Goal: Find specific page/section: Find specific page/section

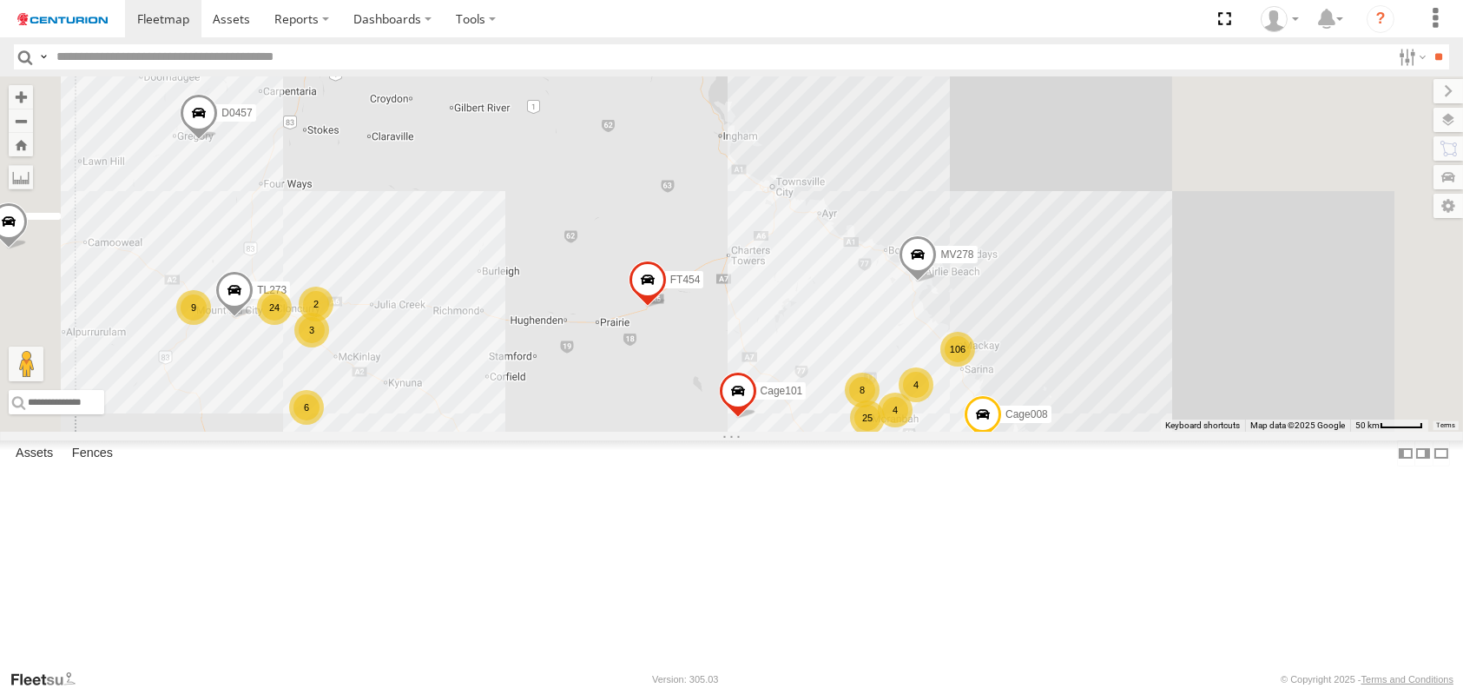
drag, startPoint x: 1024, startPoint y: 256, endPoint x: 888, endPoint y: 583, distance: 353.4
click at [888, 431] on div "D0474 PM850 MV226 TL129 FT732 Cage196 F0492 FT733 Cage008 FT454 FT938 D0457 Cag…" at bounding box center [731, 253] width 1463 height 355
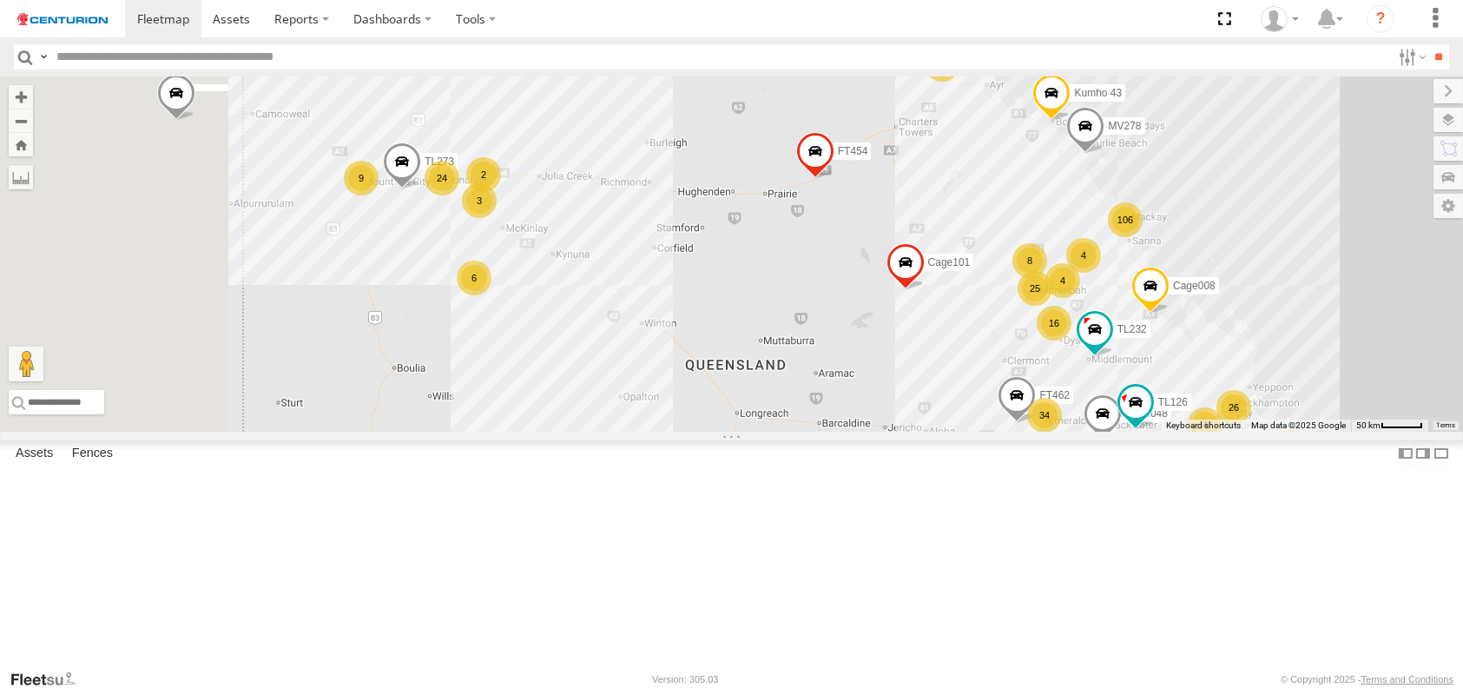
drag, startPoint x: 841, startPoint y: 599, endPoint x: 1162, endPoint y: 440, distance: 357.6
click at [1162, 431] on div "D0474 PM850 MV226 TL129 FT732 Cage196 F0492 FT733 Cage008 FT454 FT938 D0457 Cag…" at bounding box center [731, 253] width 1463 height 355
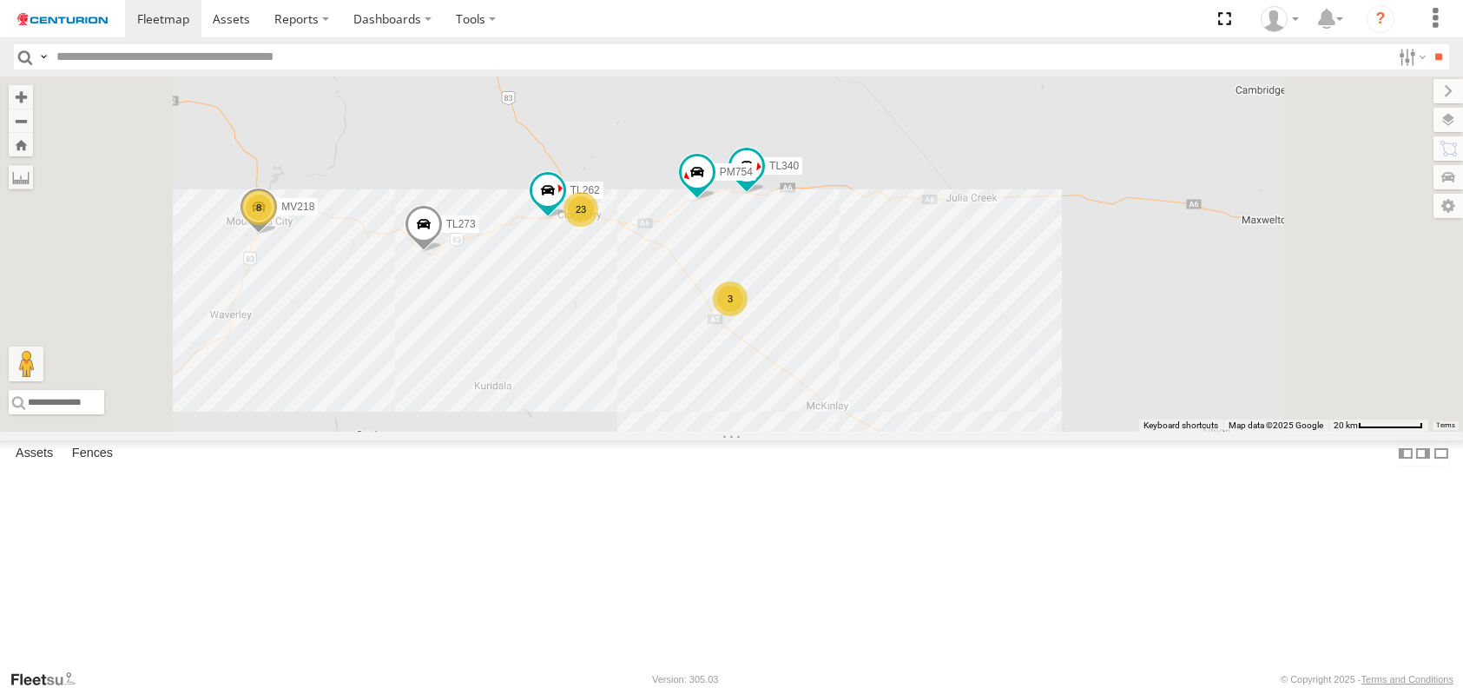
drag, startPoint x: 759, startPoint y: 142, endPoint x: 806, endPoint y: 397, distance: 259.5
click at [806, 397] on div "D0474 PM850 MV226 TL129 FT732 Cage196 F0492 FT733 Cage008 Kumho 163 FT454 FT938…" at bounding box center [731, 253] width 1463 height 355
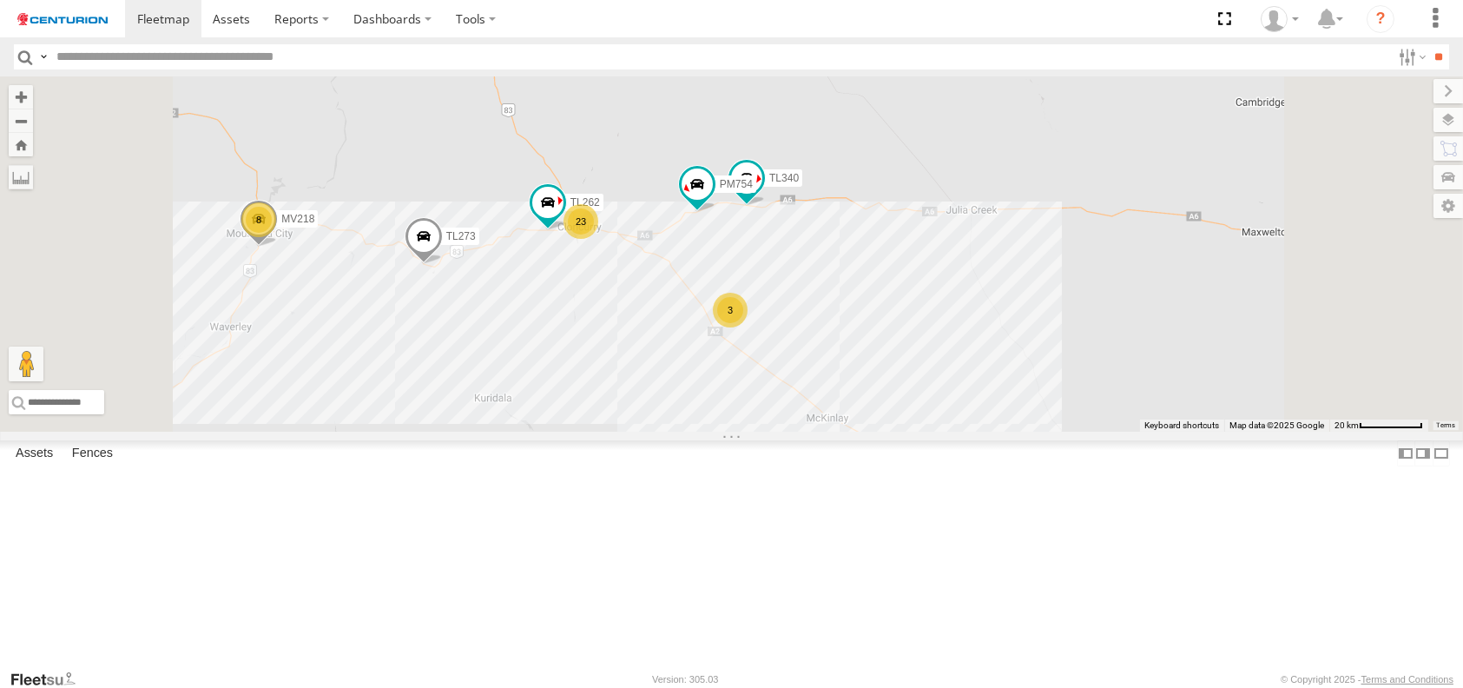
click at [598, 239] on div "23" at bounding box center [580, 221] width 35 height 35
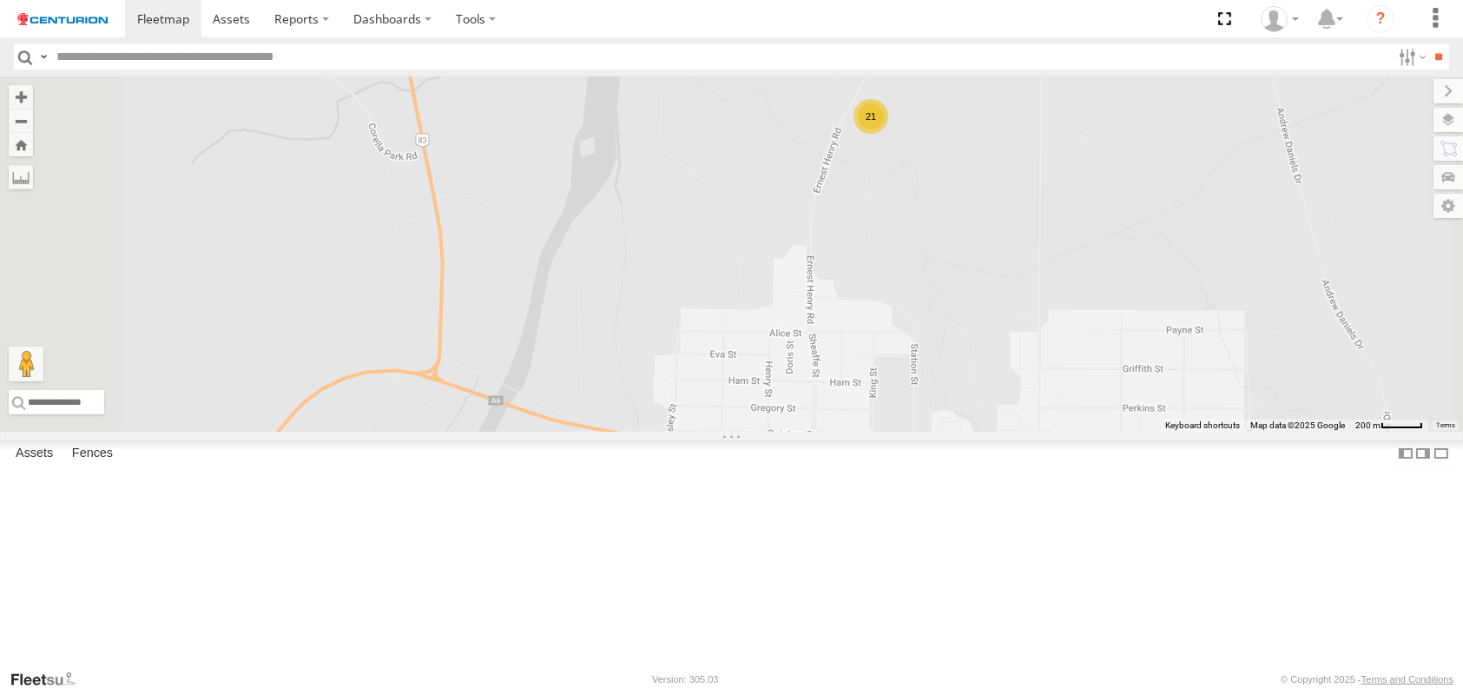
click at [888, 134] on div "21" at bounding box center [870, 116] width 35 height 35
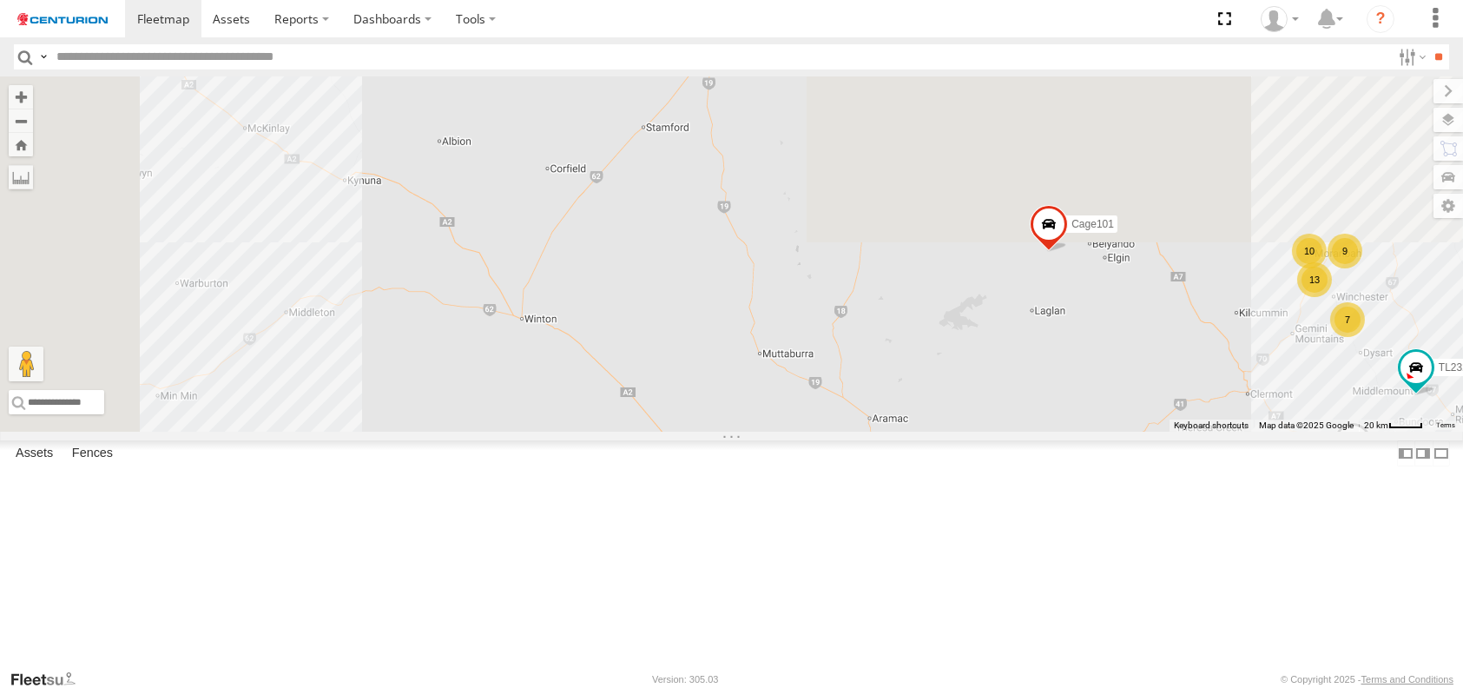
drag, startPoint x: 826, startPoint y: 248, endPoint x: 1245, endPoint y: 664, distance: 589.9
click at [1245, 431] on div "D0474 MV226 FT732 Cage196 FT733 PM810 MV283 PM783 PM791 TL250 FT454 FT724 PM850…" at bounding box center [731, 253] width 1463 height 355
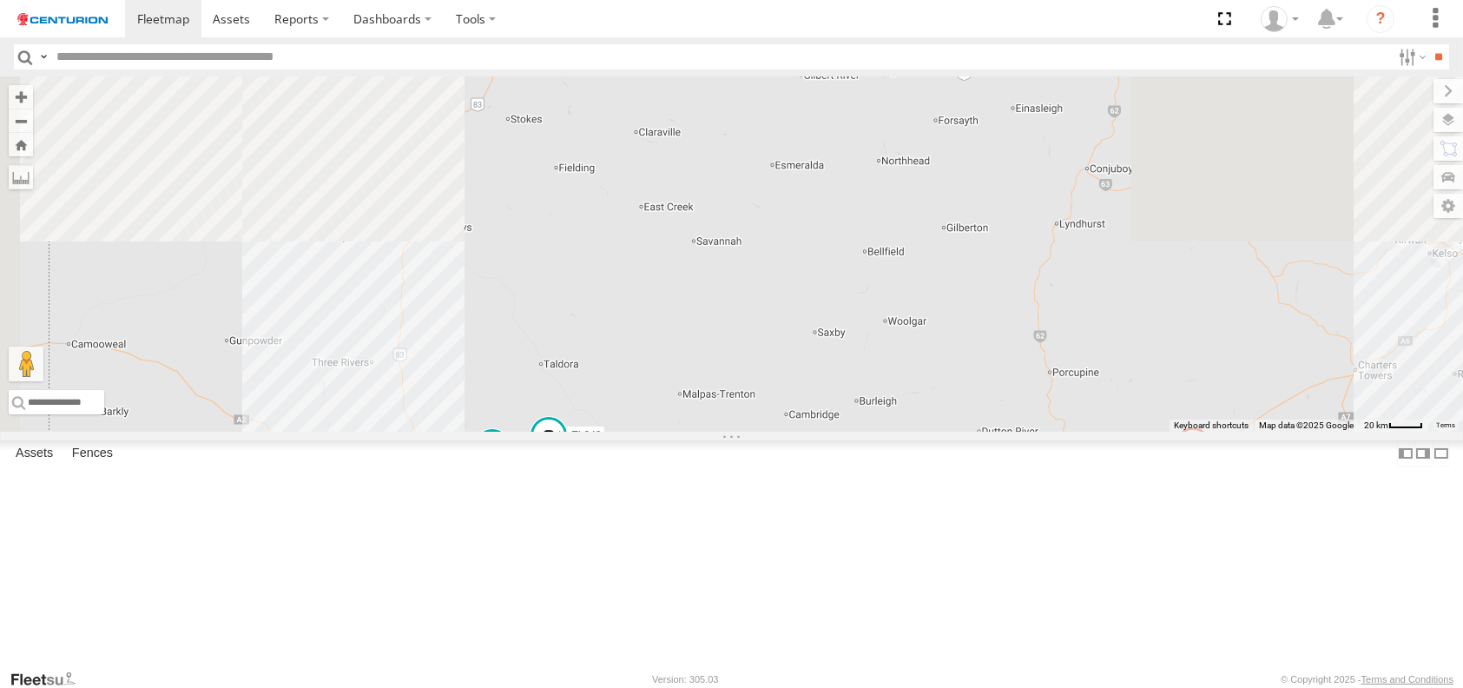
drag, startPoint x: 951, startPoint y: 379, endPoint x: 1184, endPoint y: 689, distance: 388.1
click at [1184, 687] on html at bounding box center [731, 344] width 1463 height 688
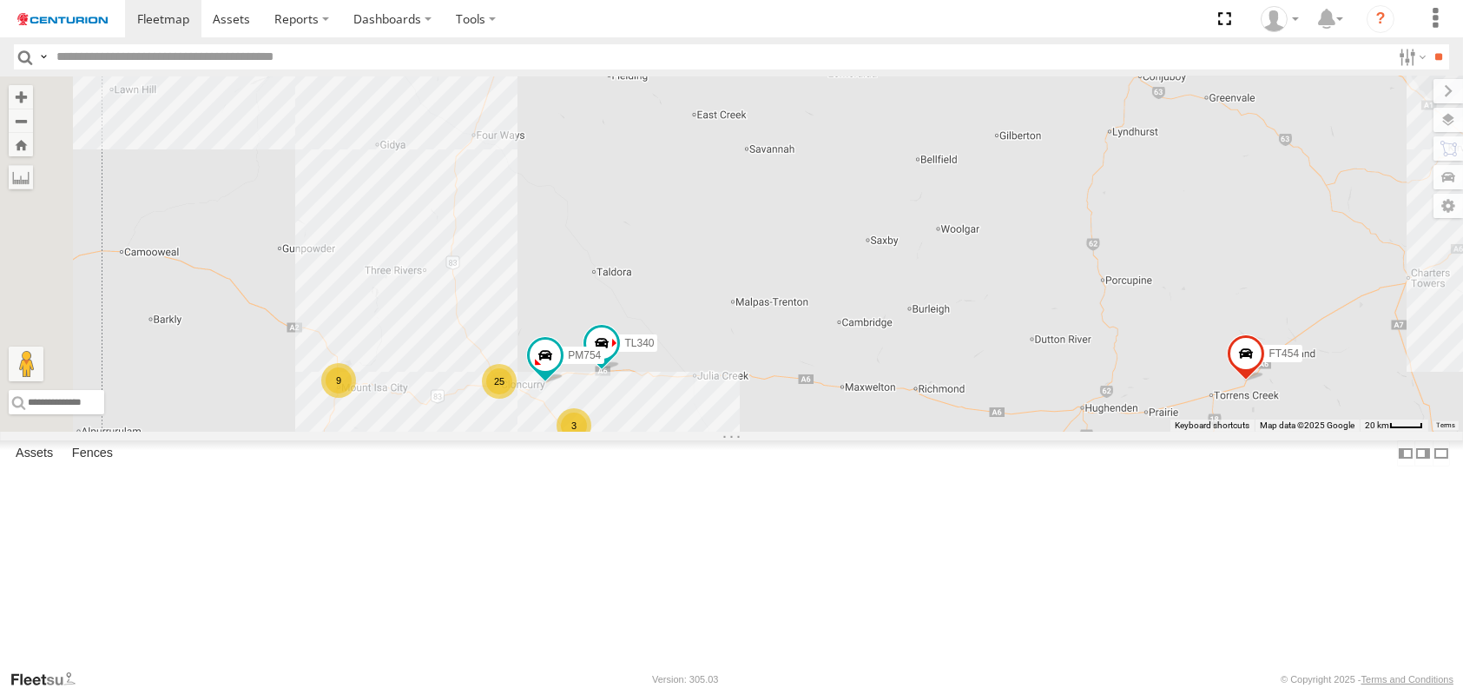
drag, startPoint x: 936, startPoint y: 584, endPoint x: 979, endPoint y: 462, distance: 129.9
click at [979, 431] on div "D0474 MV226 FT732 Cage196 FT733 PM810 MV283 PM783 PM791 TL250 FT454 FT724 PM850…" at bounding box center [731, 253] width 1463 height 355
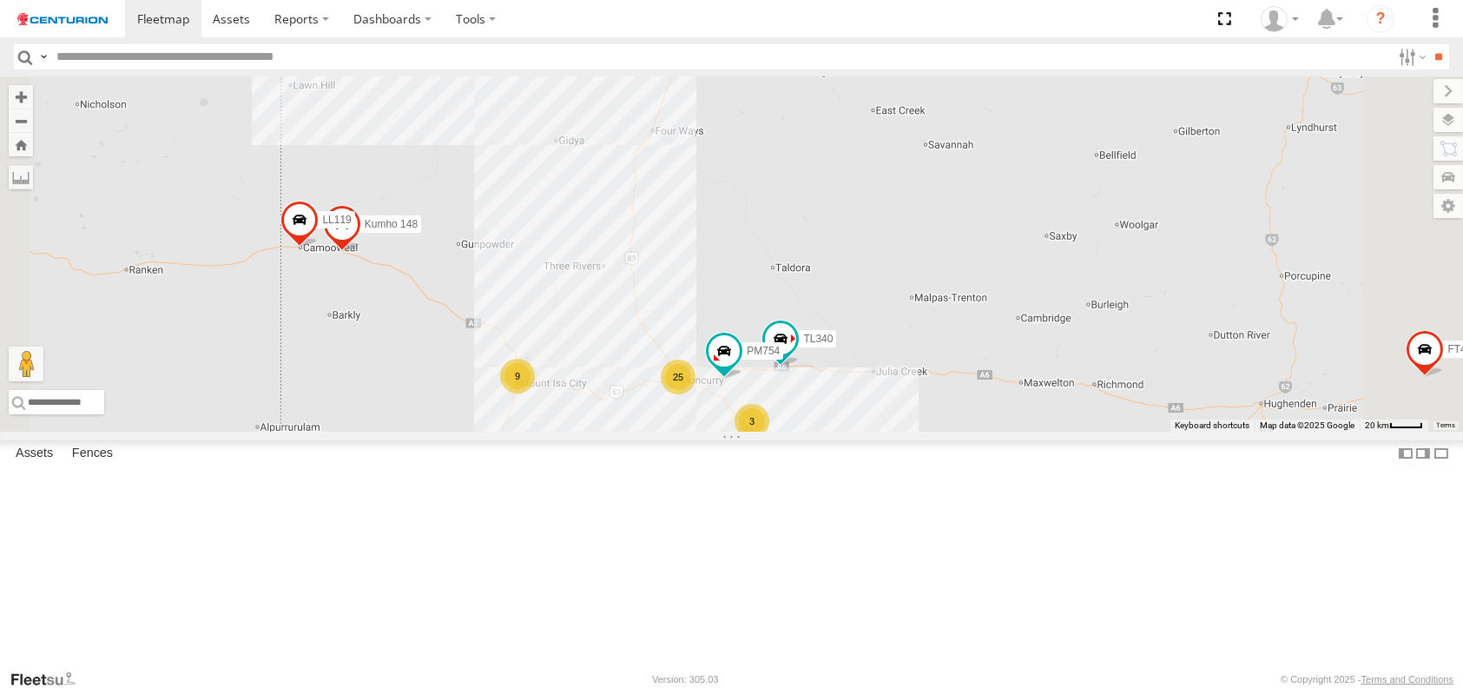
click at [535, 393] on div "9" at bounding box center [517, 376] width 35 height 35
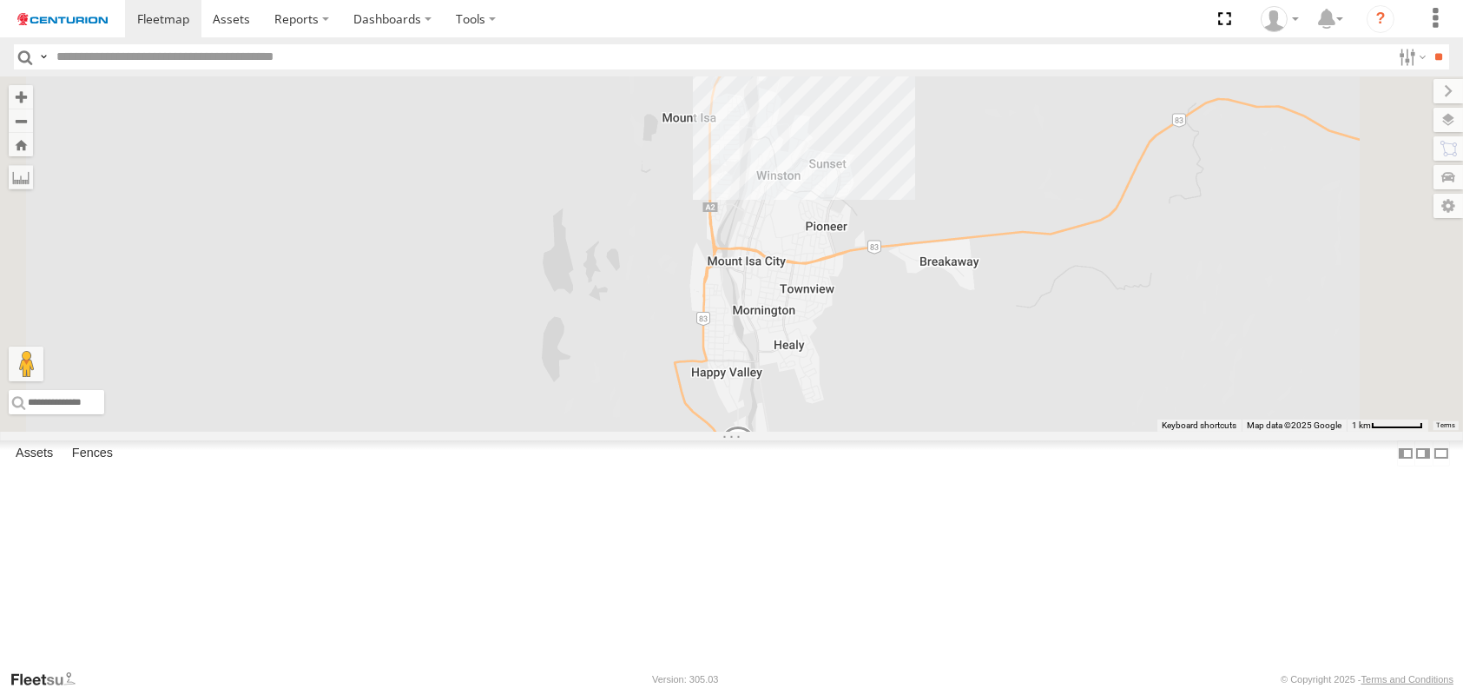
click at [745, 58] on div "8" at bounding box center [727, 40] width 35 height 35
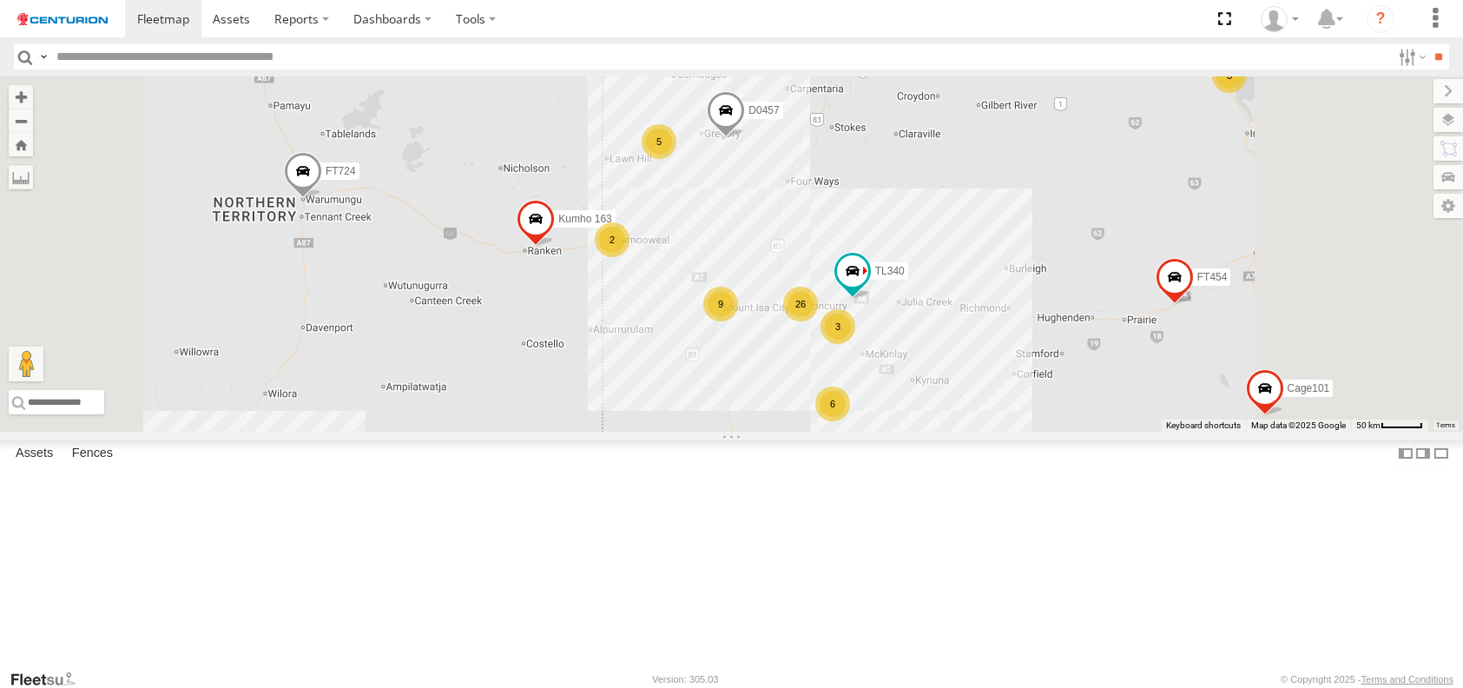
click at [629, 257] on div "2" at bounding box center [612, 239] width 35 height 35
